Goal: Information Seeking & Learning: Learn about a topic

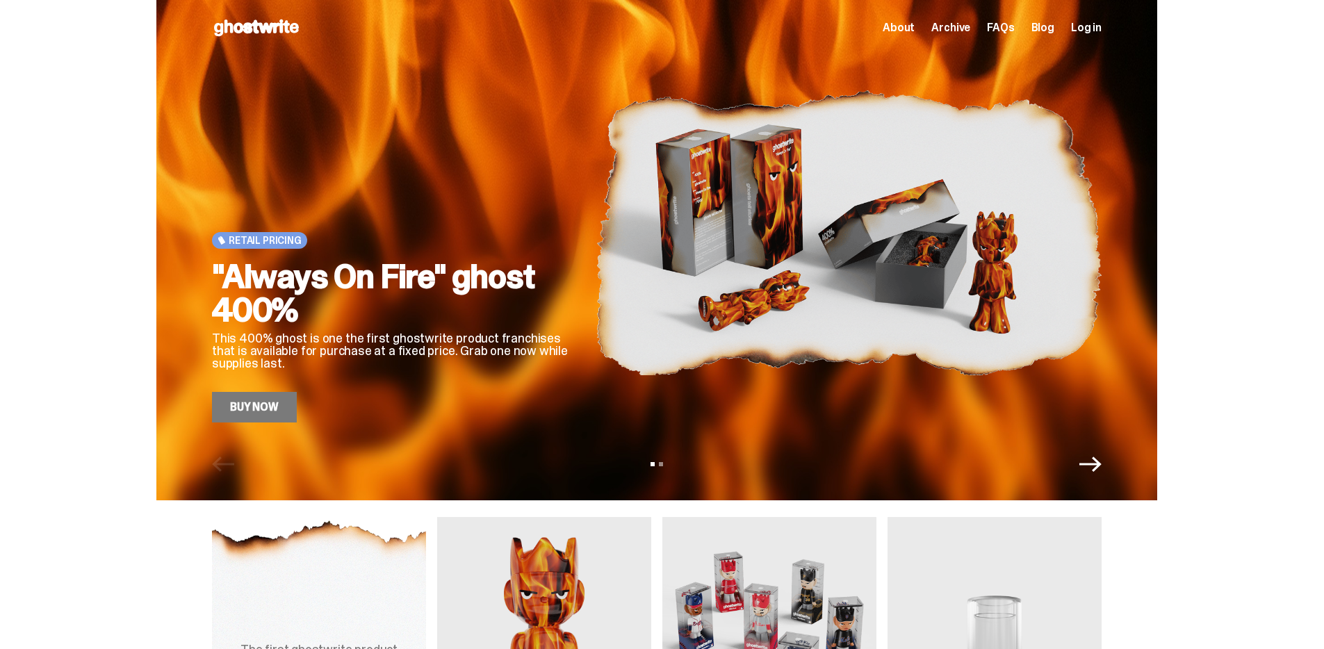
click at [1101, 475] on icon "Next" at bounding box center [1090, 464] width 22 height 22
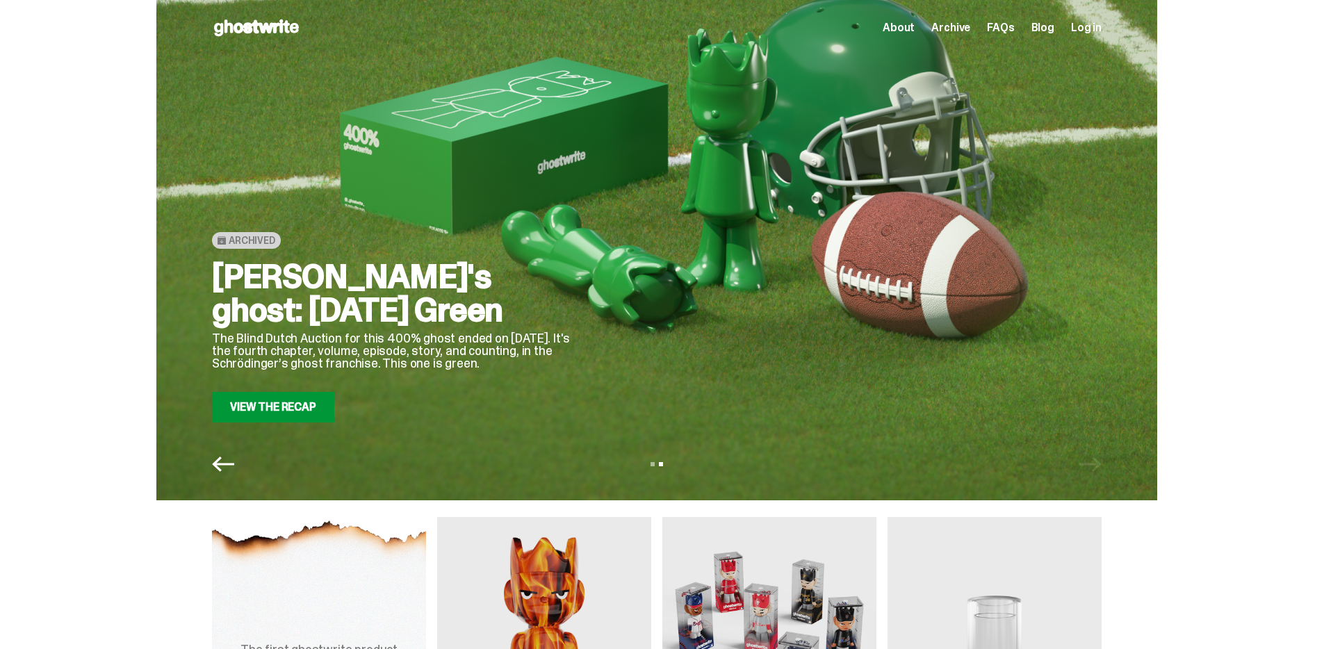
click at [1100, 461] on div "View slide 1 View slide 2" at bounding box center [656, 464] width 1001 height 22
click at [1098, 449] on div "Archived [PERSON_NAME]'s ghost: [DATE] Green The Blind Dutch Auction for this 4…" at bounding box center [656, 250] width 1001 height 500
click at [1014, 24] on span "FAQs" at bounding box center [1000, 27] width 27 height 11
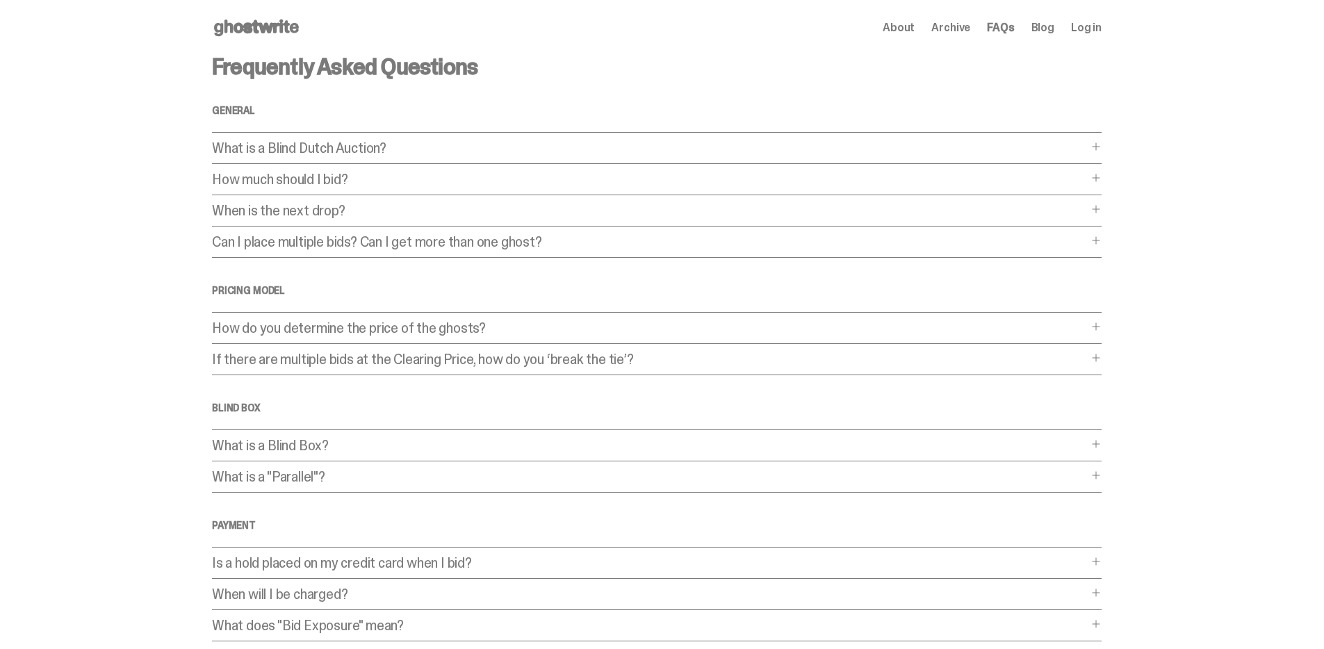
click at [699, 158] on div "What is a Blind Dutch Auction? What is a Blind Dutch Auction? A Blind Dutch Auc…" at bounding box center [656, 152] width 889 height 23
click at [699, 144] on p "What is a Blind Dutch Auction?" at bounding box center [650, 148] width 876 height 14
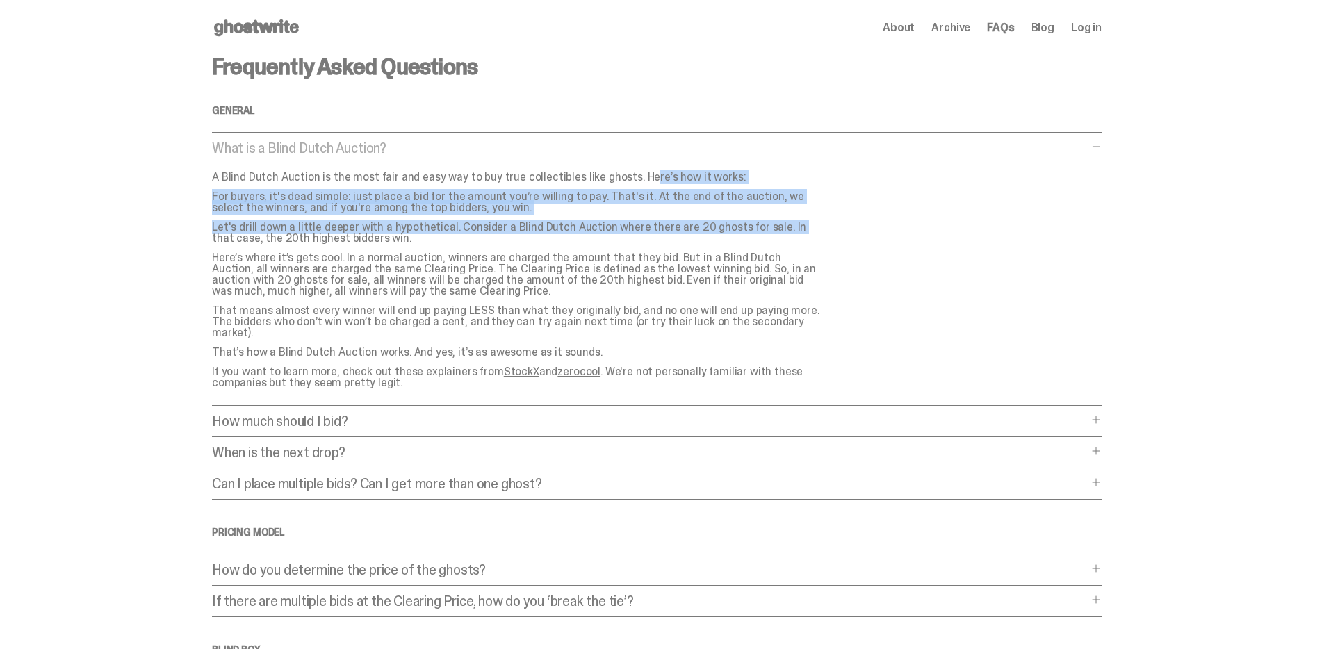
drag, startPoint x: 611, startPoint y: 182, endPoint x: 746, endPoint y: 223, distance: 140.2
click at [746, 223] on div "A Blind Dutch Auction is the most fair and easy way to buy true collectibles li…" at bounding box center [523, 280] width 623 height 217
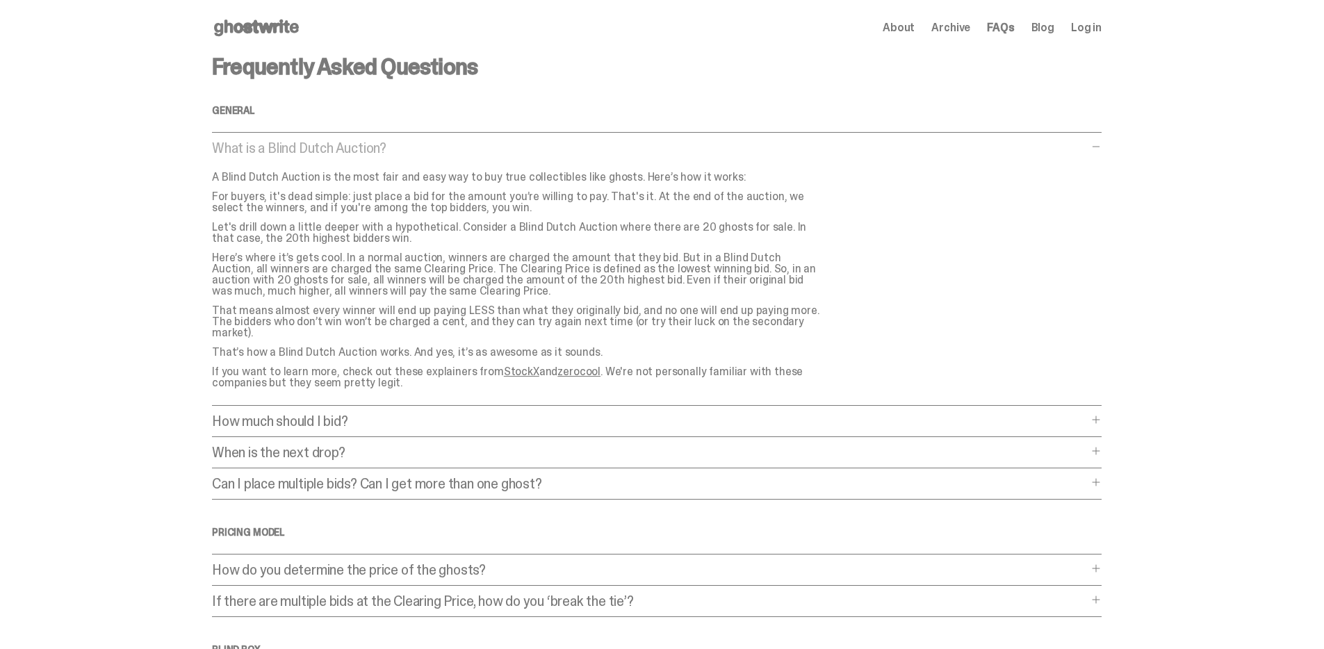
click at [745, 222] on p "Let's drill down a little deeper with a hypothetical. Consider a Blind Dutch Au…" at bounding box center [517, 233] width 611 height 22
click at [905, 32] on span "About" at bounding box center [898, 27] width 32 height 11
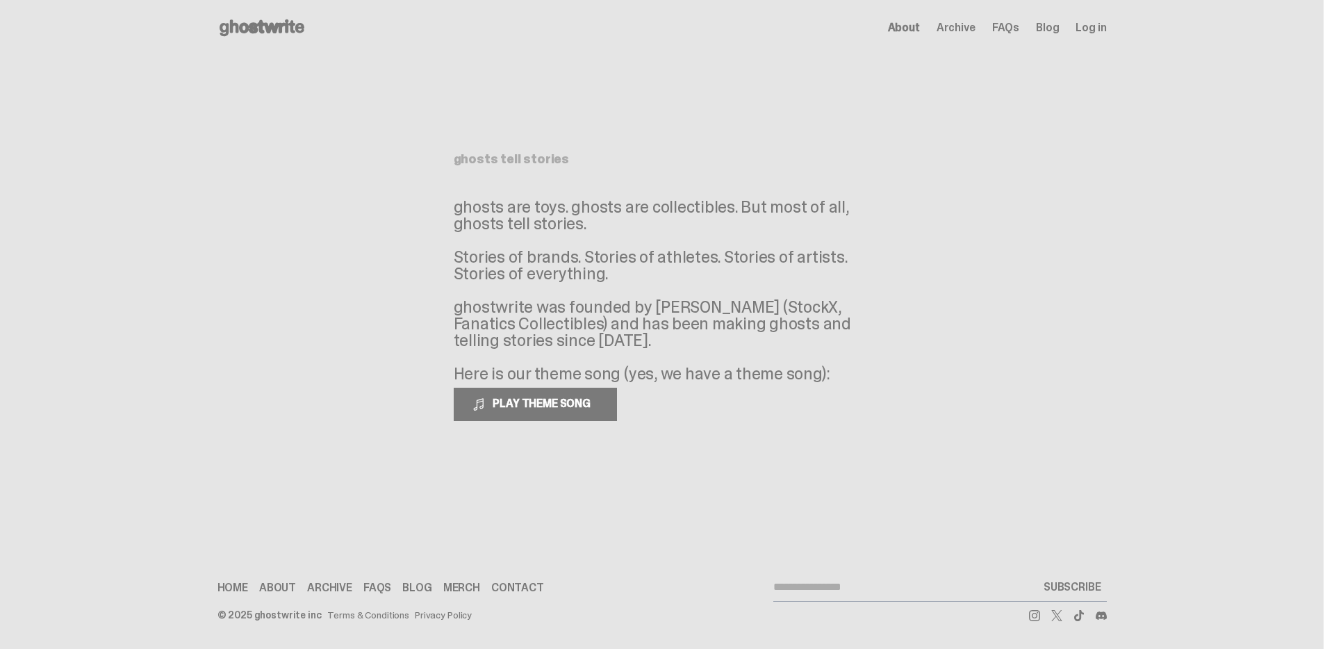
click at [385, 240] on main "Something went wrong! Hang in there while we get back on track ghosts tell stor…" at bounding box center [662, 276] width 1324 height 441
